Goal: Check status: Check status

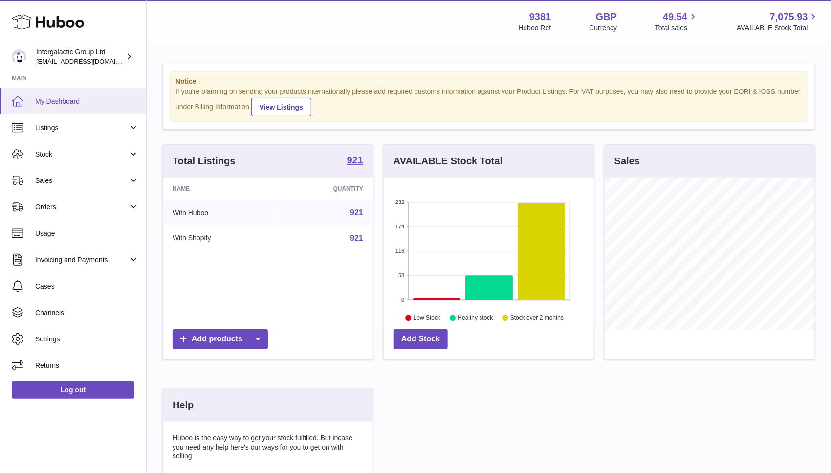
scroll to position [152, 210]
click at [107, 154] on span "Stock" at bounding box center [81, 154] width 93 height 9
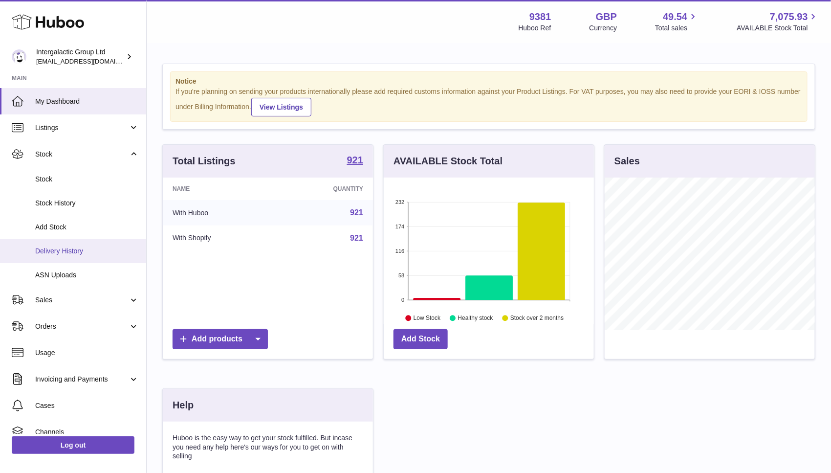
click at [65, 252] on span "Delivery History" at bounding box center [87, 250] width 104 height 9
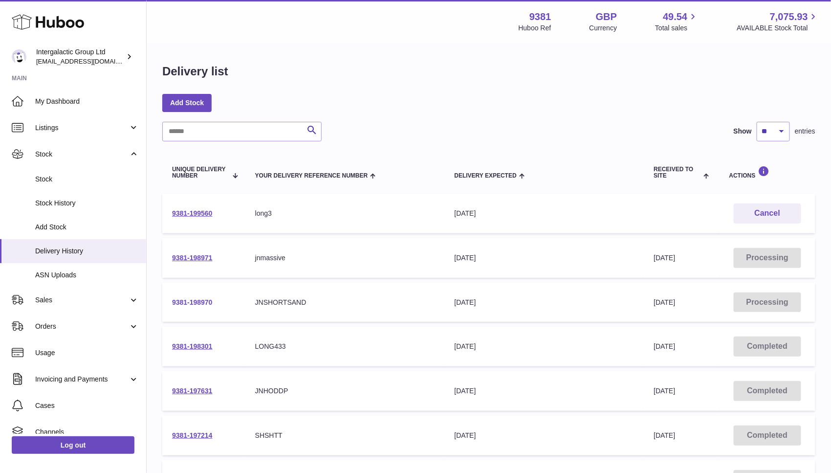
click at [189, 298] on link "9381-198970" at bounding box center [192, 302] width 41 height 8
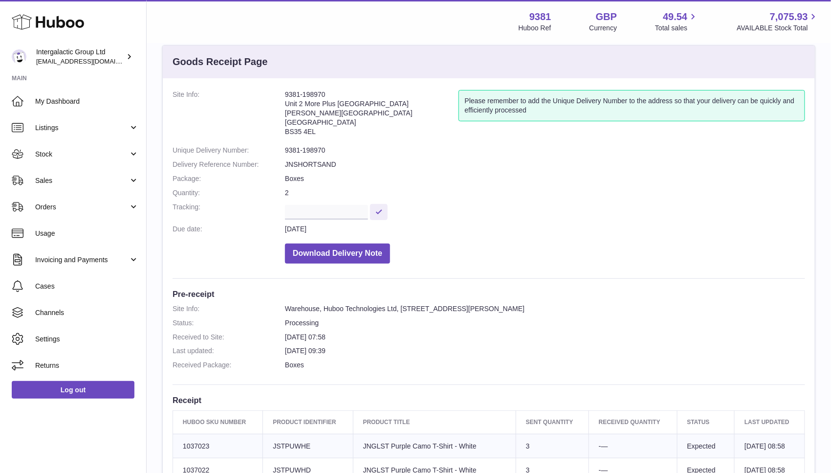
scroll to position [18, 0]
drag, startPoint x: 333, startPoint y: 149, endPoint x: 282, endPoint y: 151, distance: 50.9
click at [282, 151] on dl "Site Info: 9381-198970 [STREET_ADDRESS][PERSON_NAME] Please remember to add the…" at bounding box center [489, 179] width 633 height 178
copy dl "9381-198970"
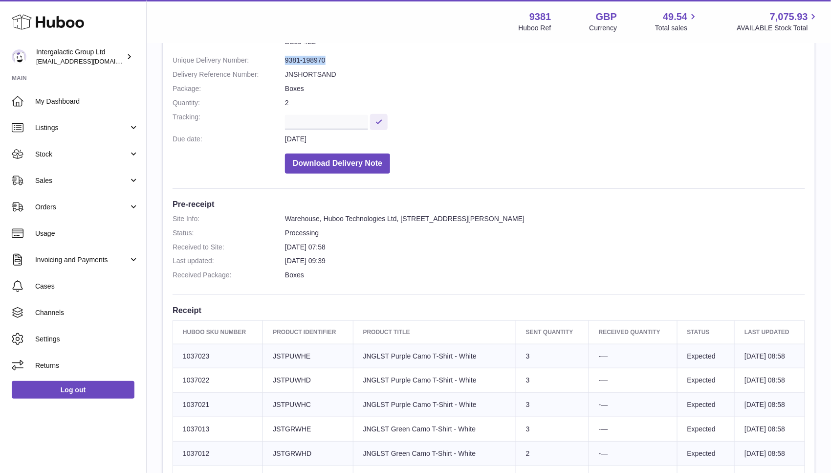
scroll to position [0, 0]
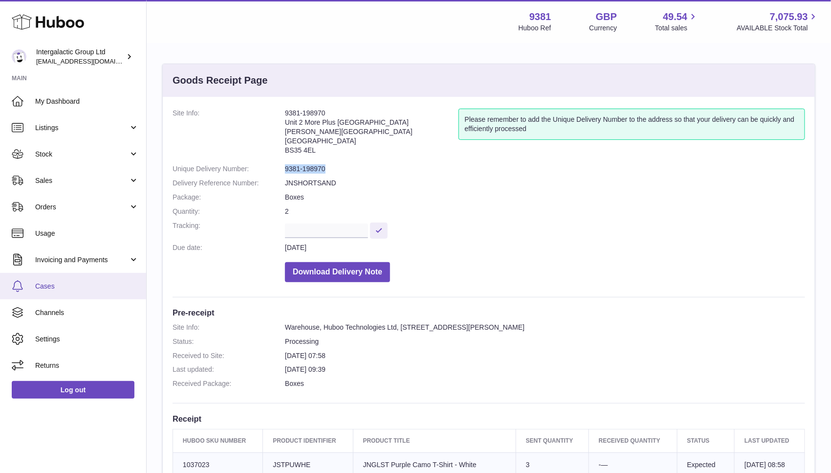
click at [68, 290] on span "Cases" at bounding box center [87, 286] width 104 height 9
